Goal: Task Accomplishment & Management: Use online tool/utility

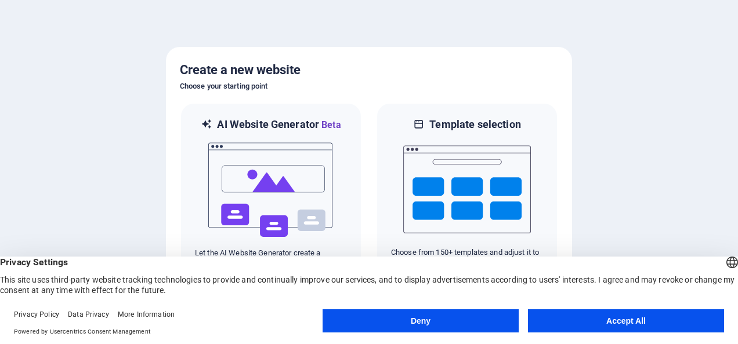
click at [588, 324] on button "Accept All" at bounding box center [626, 321] width 196 height 23
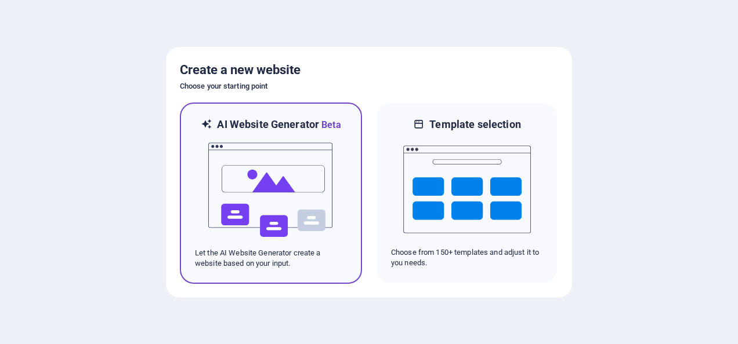
click at [289, 189] on img at bounding box center [271, 190] width 128 height 116
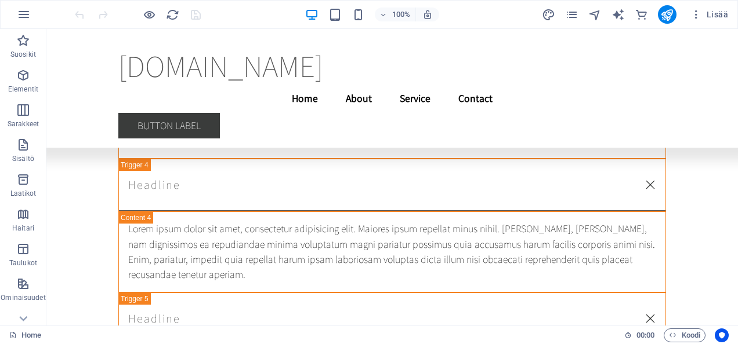
scroll to position [24213, 0]
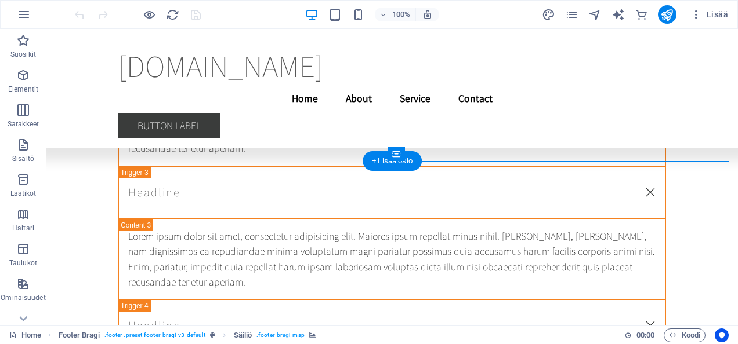
scroll to position [24288, 0]
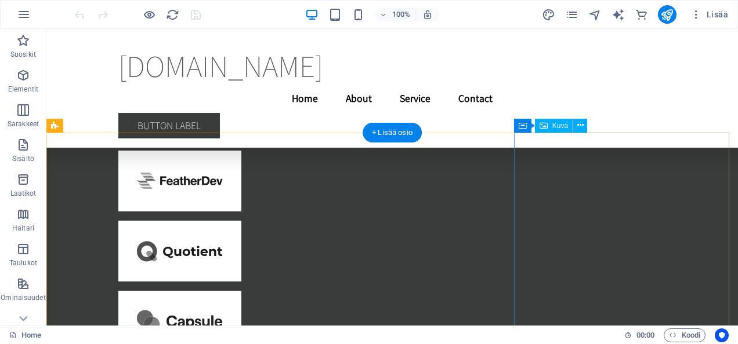
scroll to position [23384, 0]
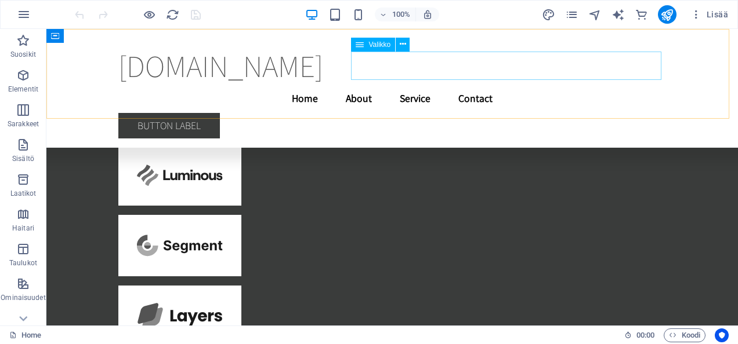
click at [426, 84] on nav "Home About Service Contact" at bounding box center [391, 98] width 547 height 29
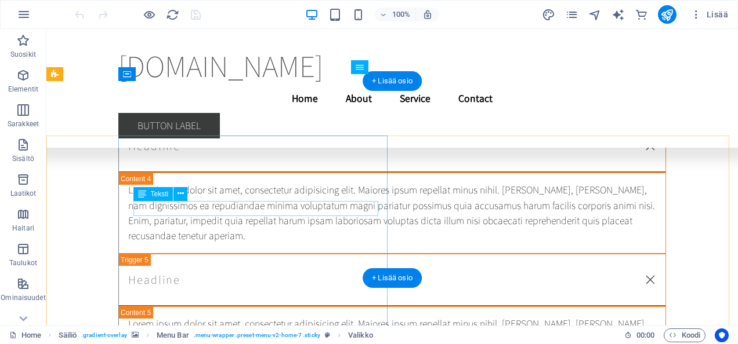
scroll to position [24219, 0]
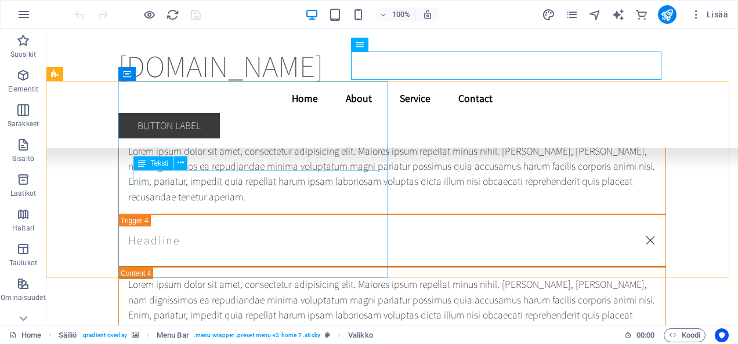
click at [144, 166] on icon at bounding box center [142, 164] width 8 height 14
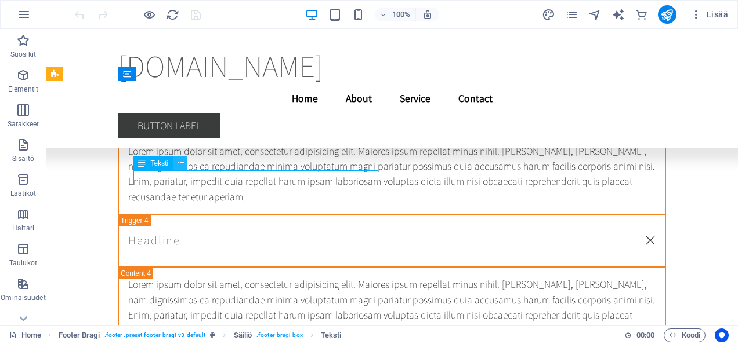
click at [183, 165] on icon at bounding box center [180, 163] width 6 height 12
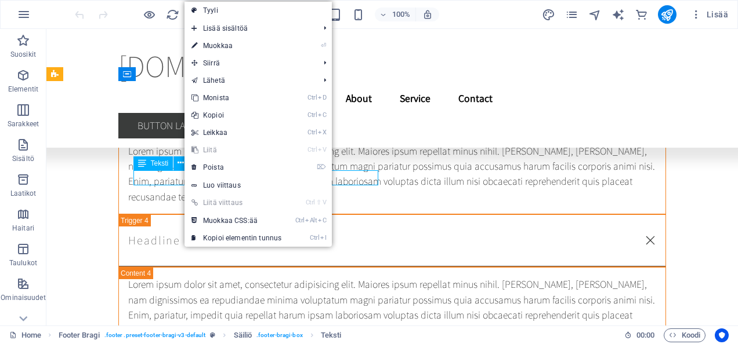
click at [162, 161] on span "Teksti" at bounding box center [160, 163] width 18 height 7
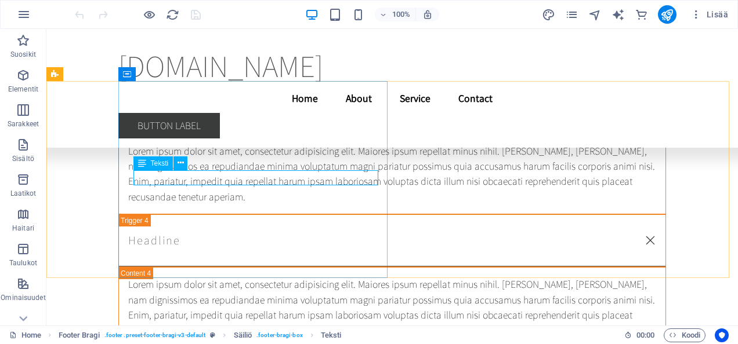
click at [142, 168] on icon at bounding box center [142, 164] width 8 height 14
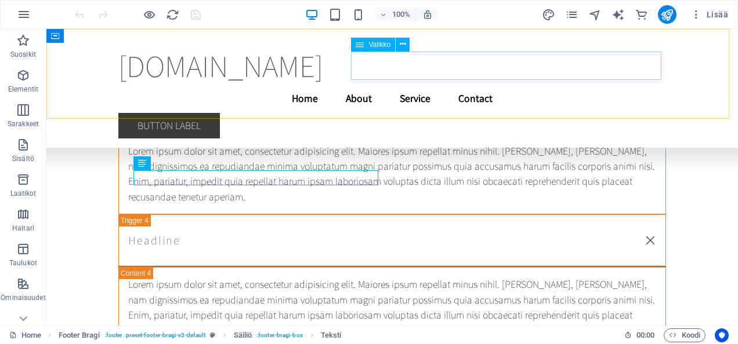
click at [583, 84] on nav "Home About Service Contact" at bounding box center [391, 98] width 547 height 29
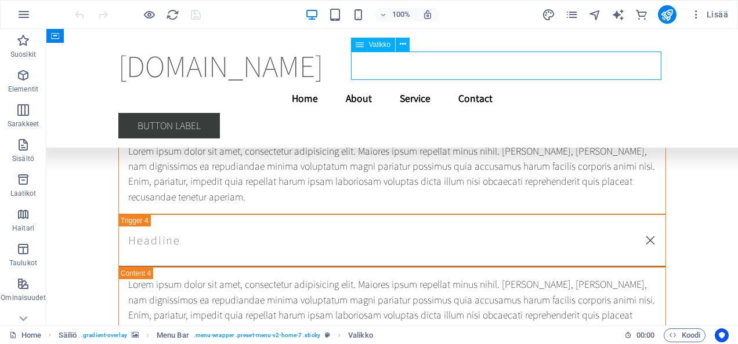
click at [586, 84] on nav "Home About Service Contact" at bounding box center [391, 98] width 547 height 29
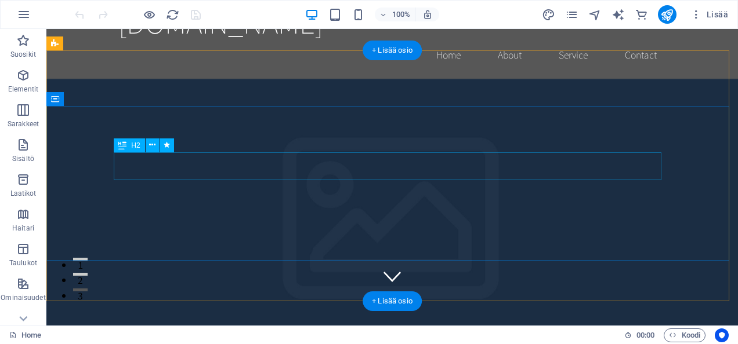
scroll to position [35, 0]
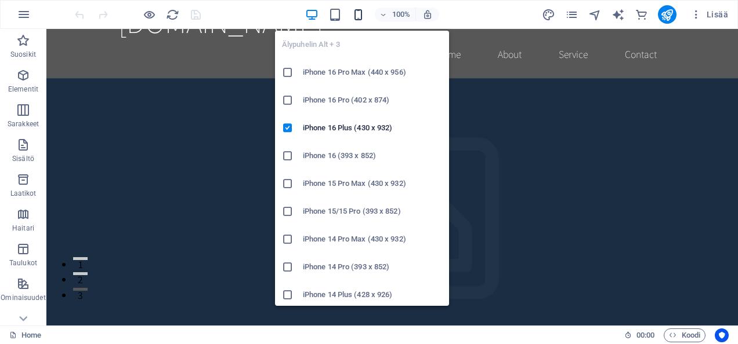
click at [362, 9] on icon "button" at bounding box center [357, 14] width 13 height 13
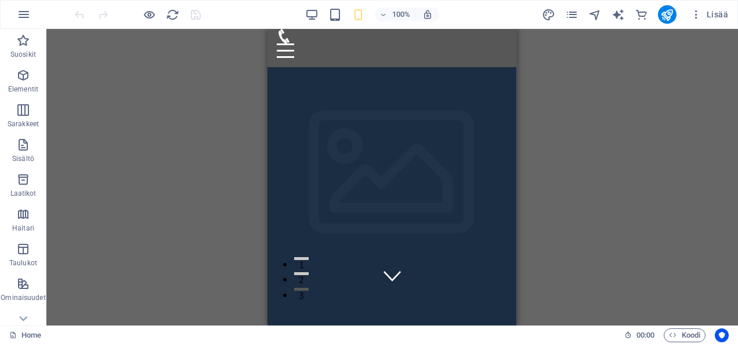
click at [543, 170] on div "Vedä tähän korvataksesi nykyisen sisällön. Paina "Ctrl", jos haluat luoda uuden…" at bounding box center [391, 177] width 691 height 297
click at [168, 10] on icon "reload" at bounding box center [172, 14] width 13 height 13
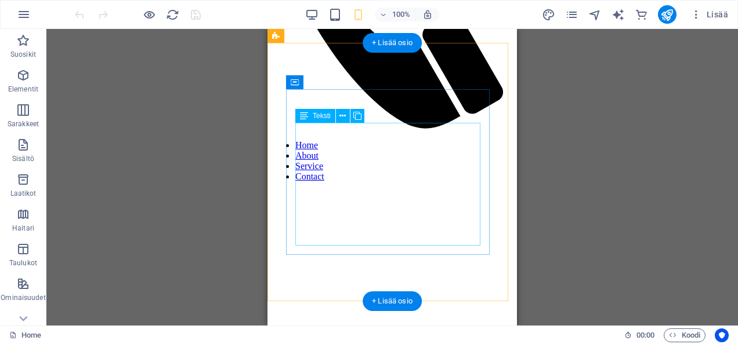
scroll to position [219, 0]
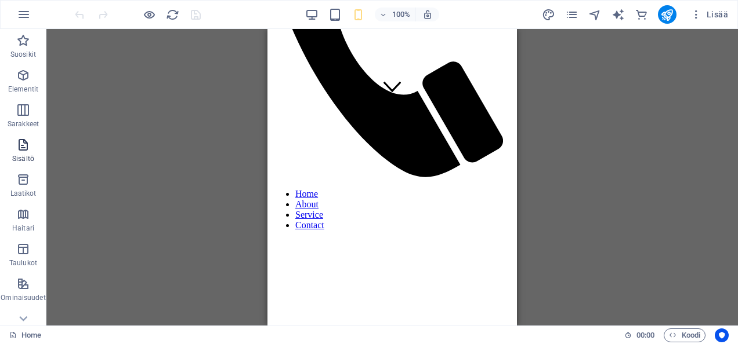
click at [24, 153] on span "Sisältö" at bounding box center [23, 152] width 46 height 28
